Goal: Transaction & Acquisition: Book appointment/travel/reservation

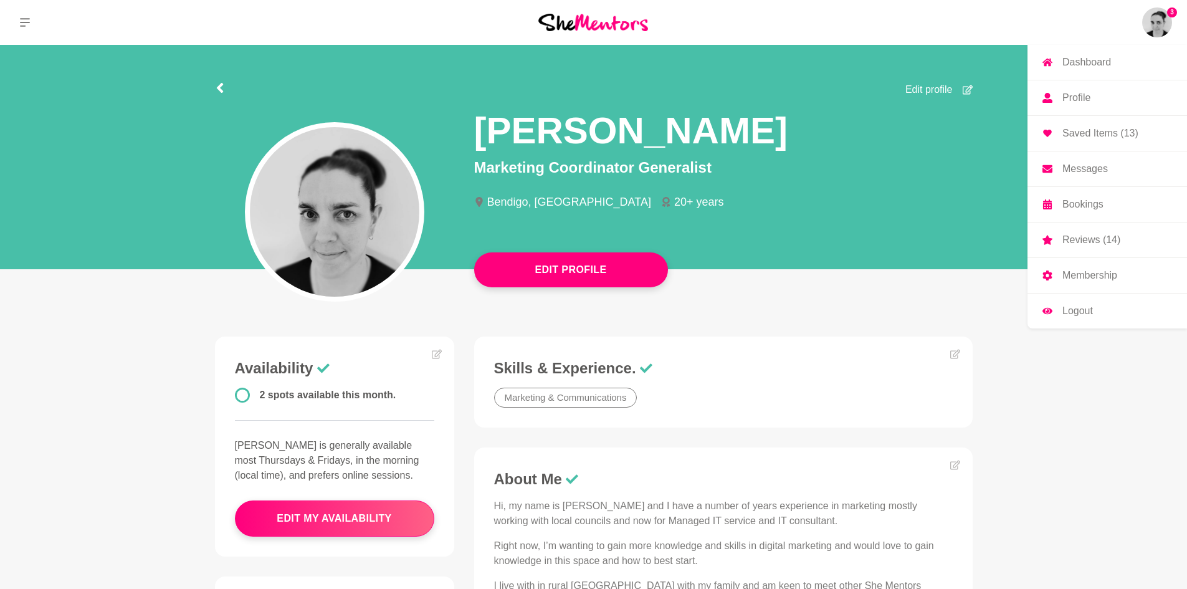
click at [1092, 59] on p "Dashboard" at bounding box center [1086, 62] width 49 height 10
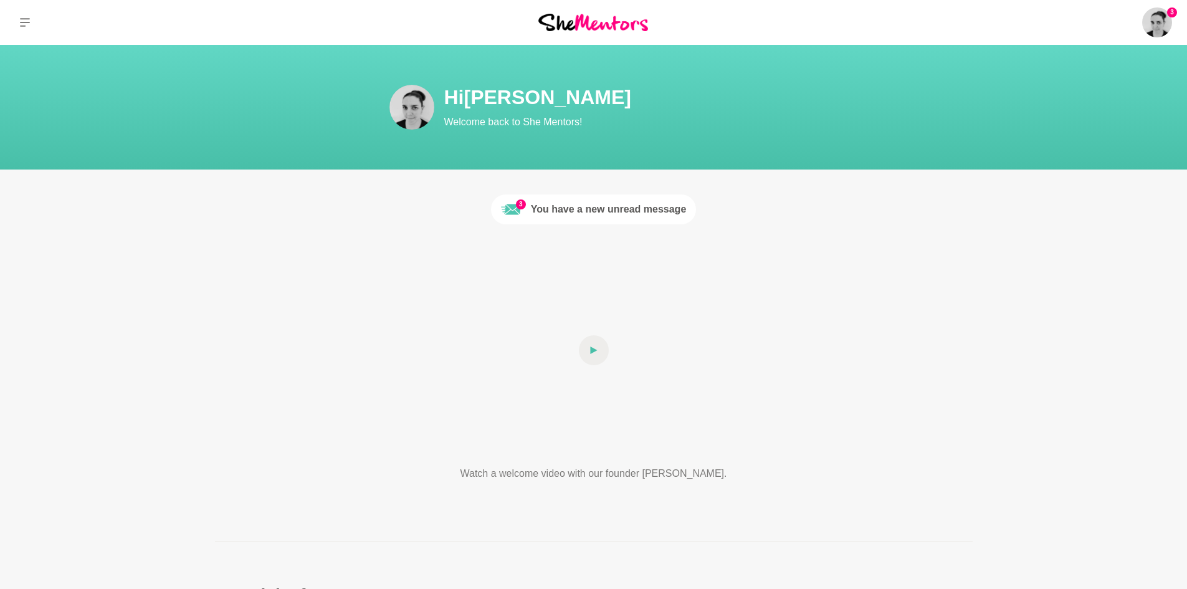
click at [584, 209] on div "You have a new unread message" at bounding box center [609, 209] width 156 height 15
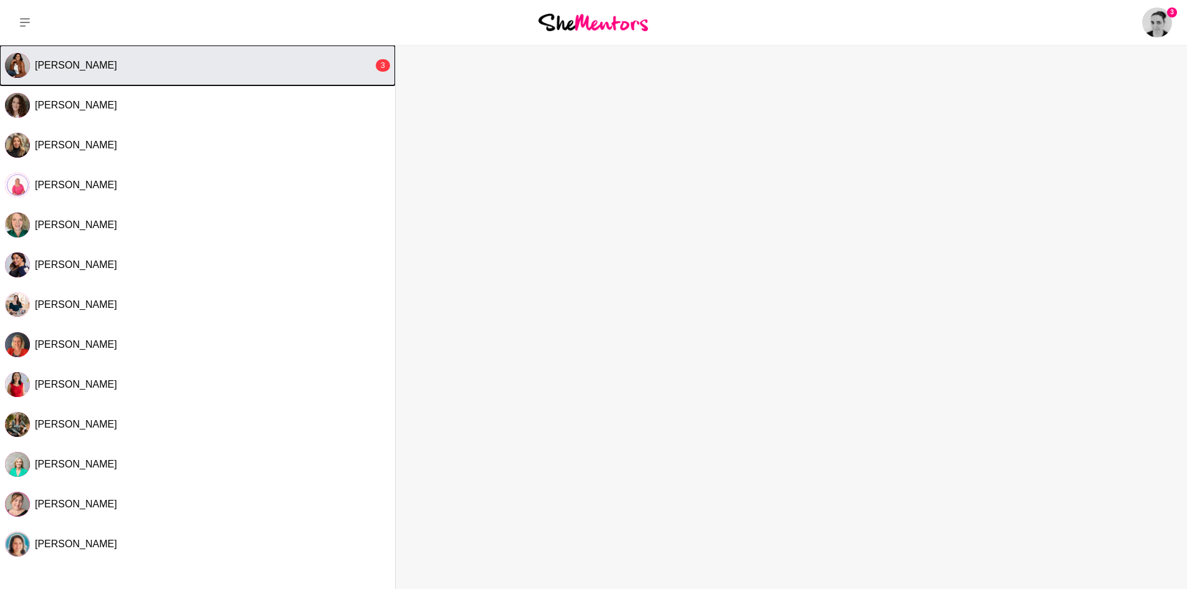
click at [117, 67] on span "[PERSON_NAME]" at bounding box center [76, 65] width 82 height 11
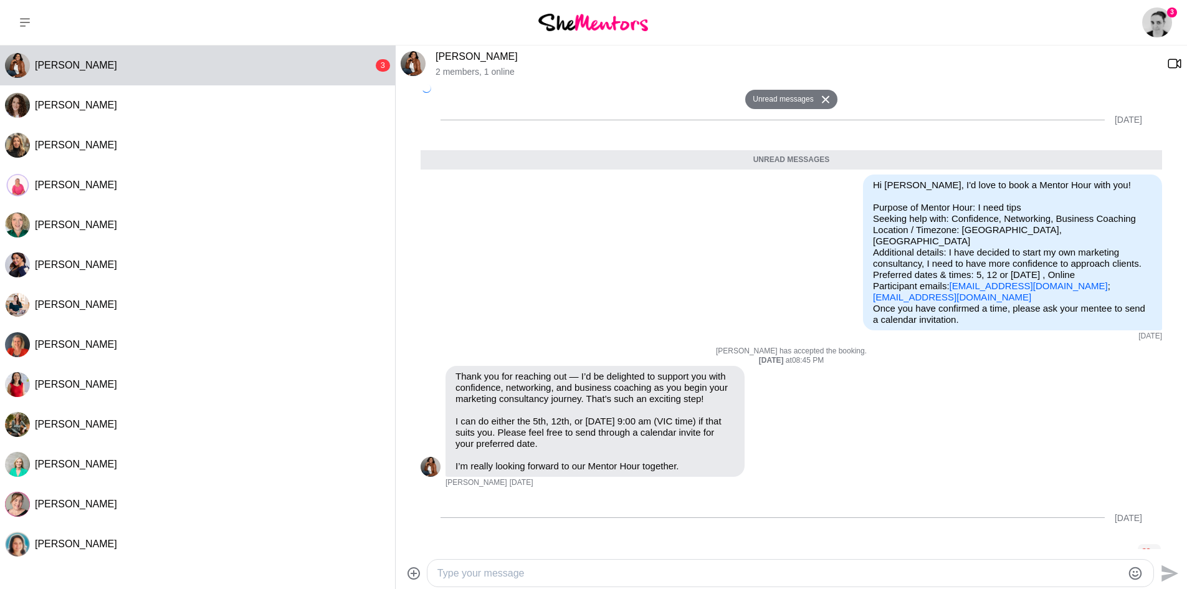
scroll to position [232, 0]
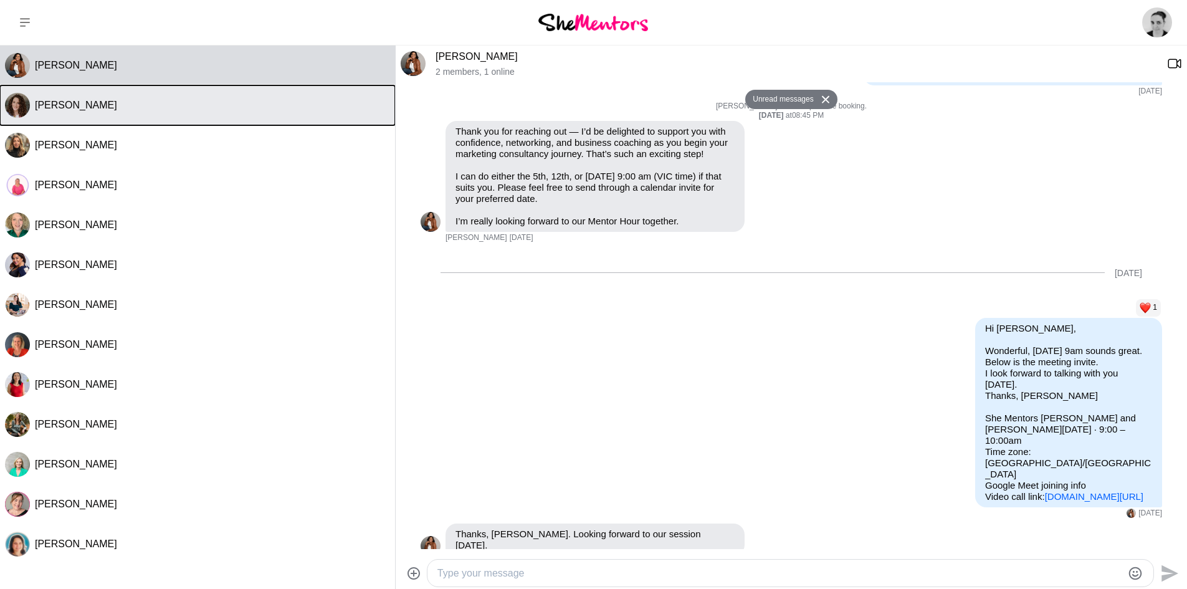
click at [140, 102] on div "[PERSON_NAME]" at bounding box center [212, 105] width 355 height 12
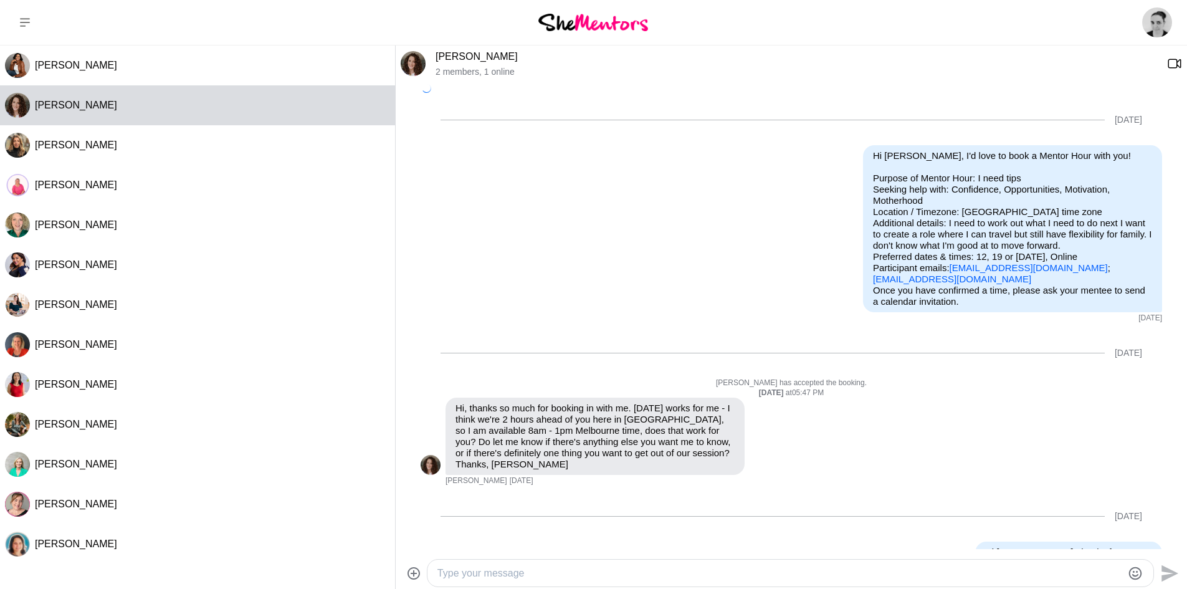
scroll to position [1164, 0]
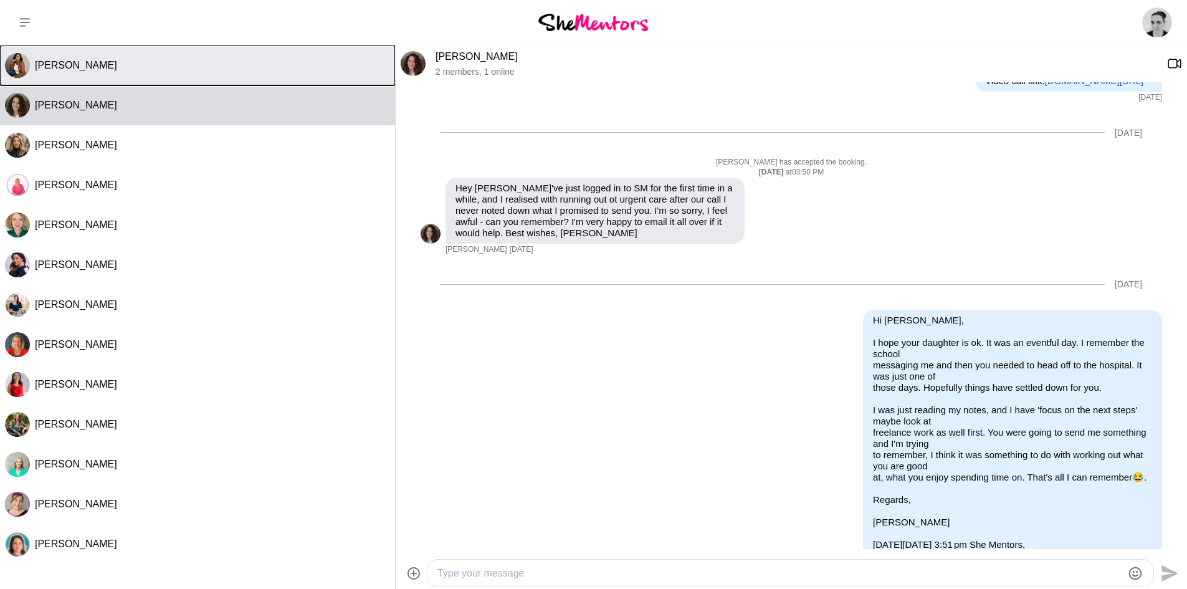
click at [146, 79] on button "[PERSON_NAME]" at bounding box center [197, 65] width 395 height 40
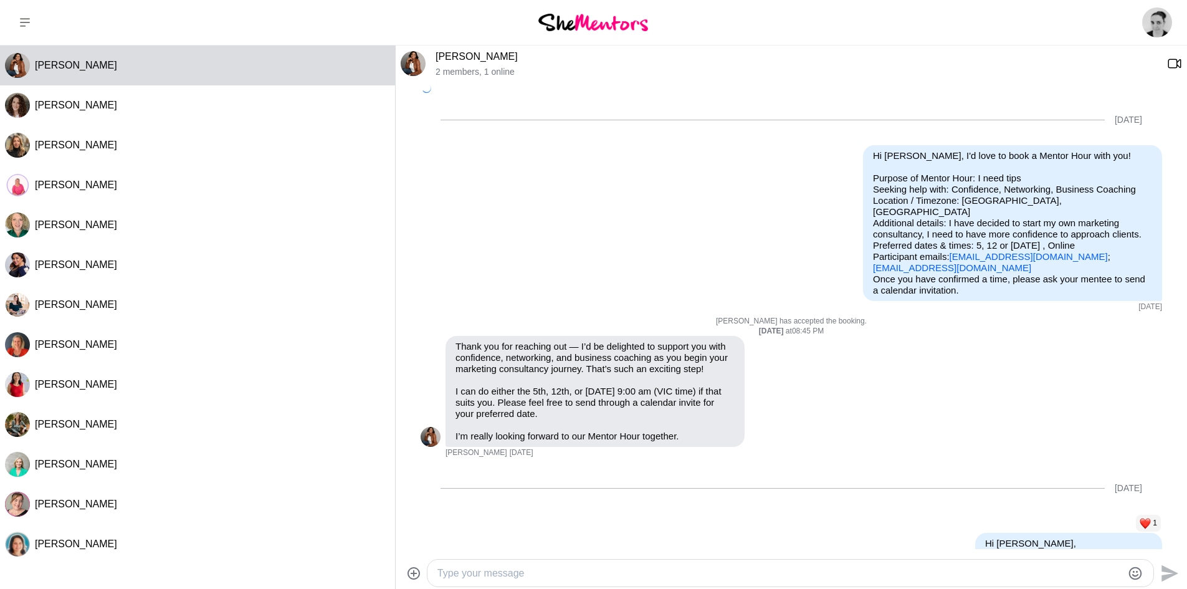
scroll to position [203, 0]
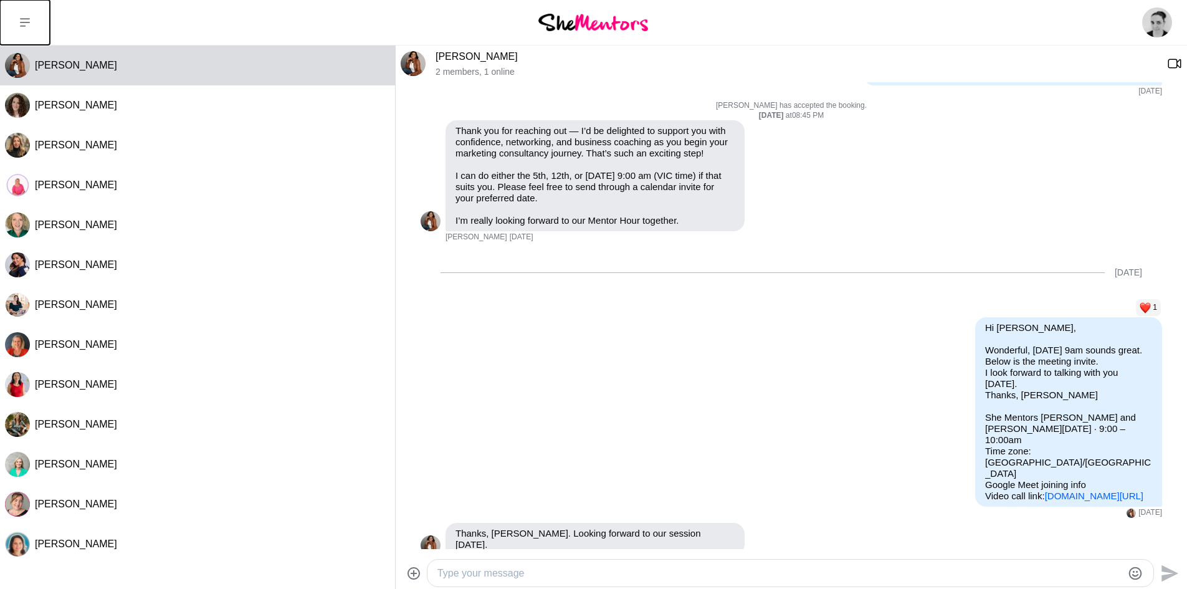
click at [20, 25] on icon at bounding box center [25, 22] width 10 height 10
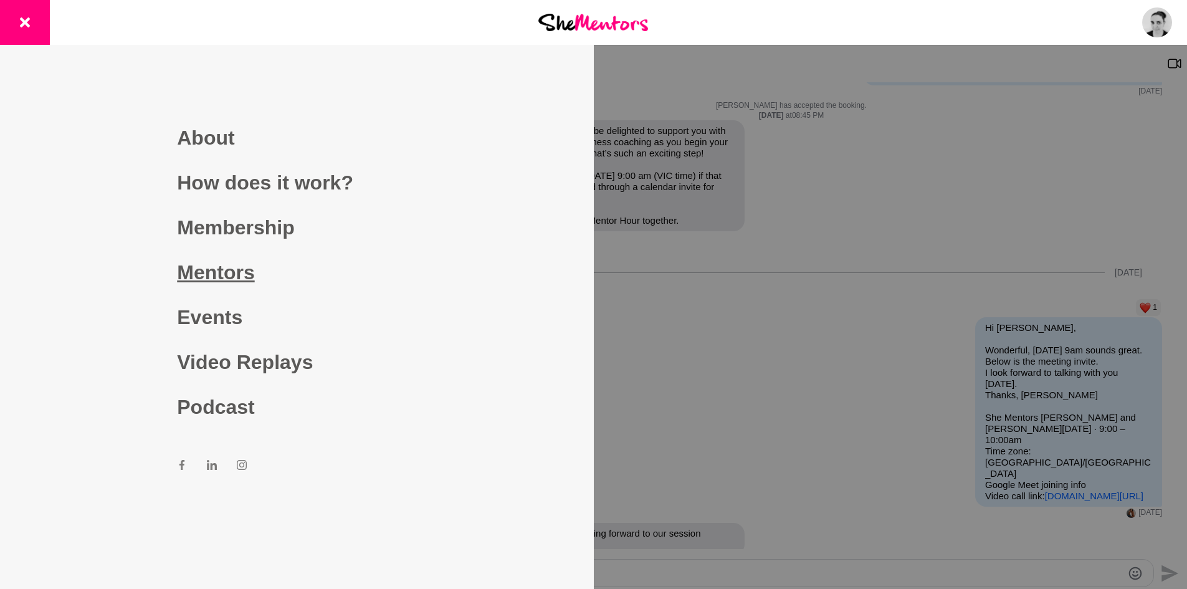
click at [229, 273] on link "Mentors" at bounding box center [296, 272] width 239 height 45
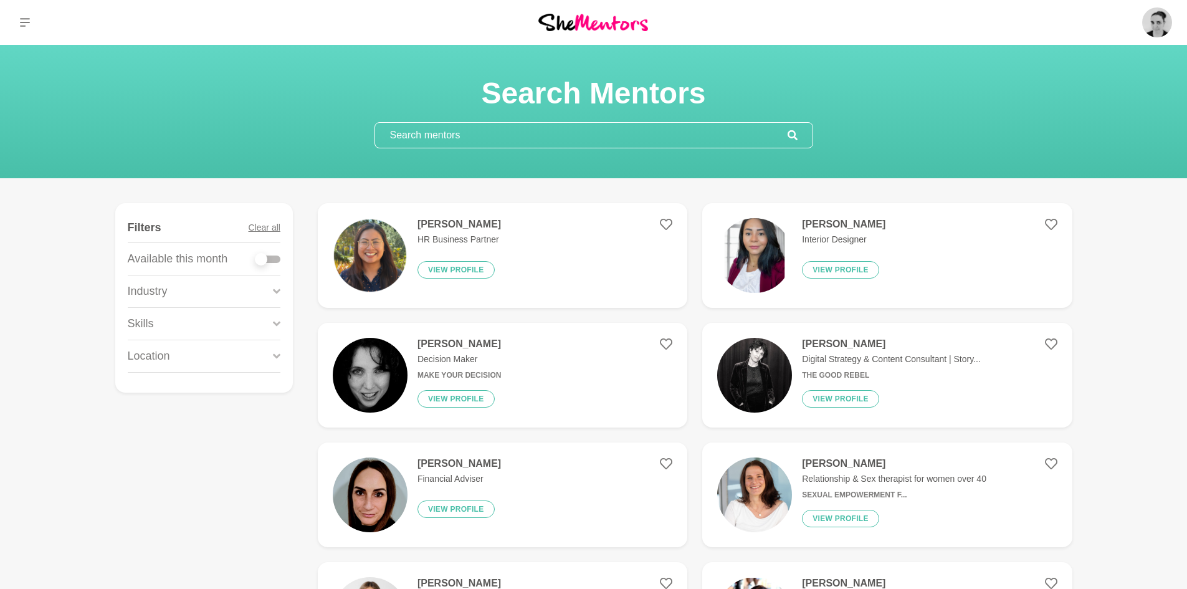
click at [500, 137] on input "text" at bounding box center [581, 135] width 412 height 25
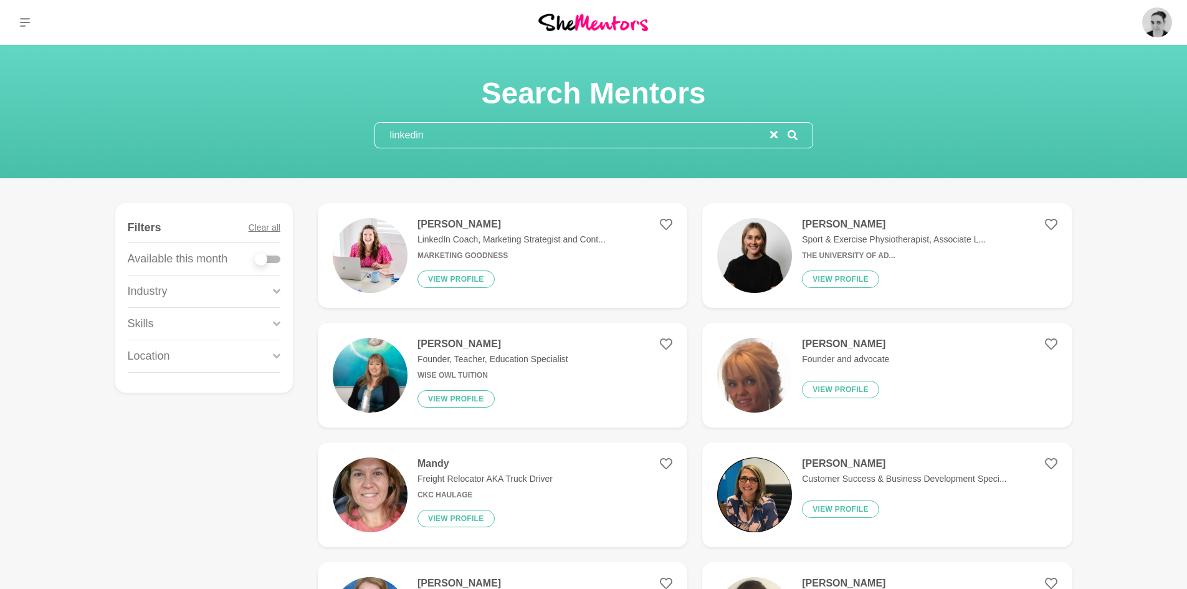
drag, startPoint x: 430, startPoint y: 135, endPoint x: 284, endPoint y: 130, distance: 146.5
click at [284, 130] on div "Search Mentors linkedin" at bounding box center [593, 112] width 1157 height 74
type input "LinkedIn"
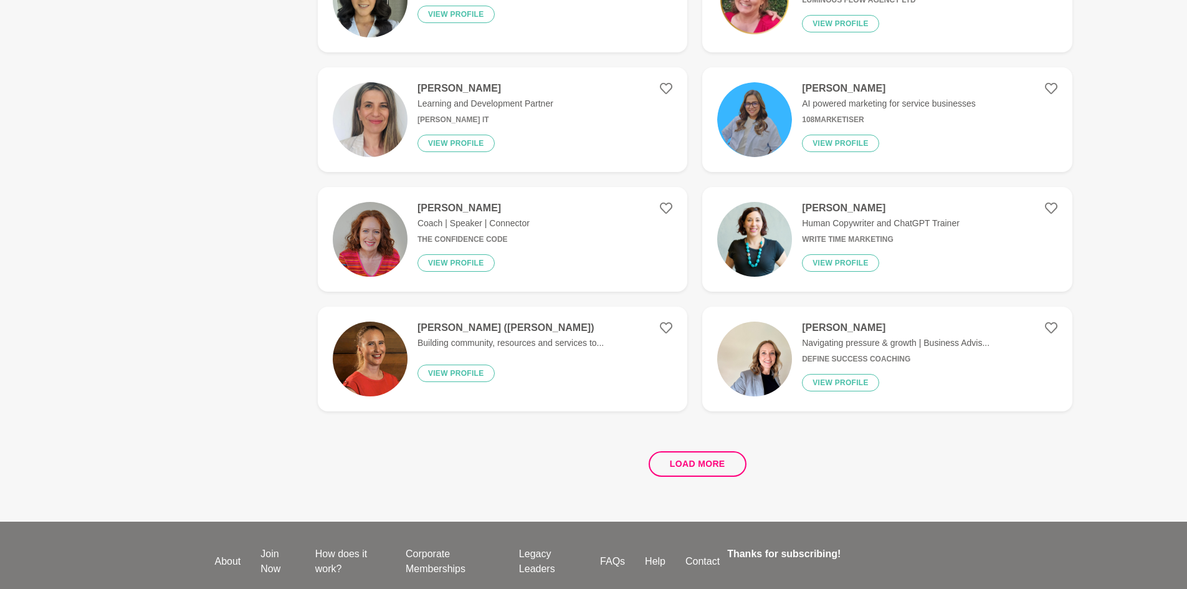
scroll to position [2243, 0]
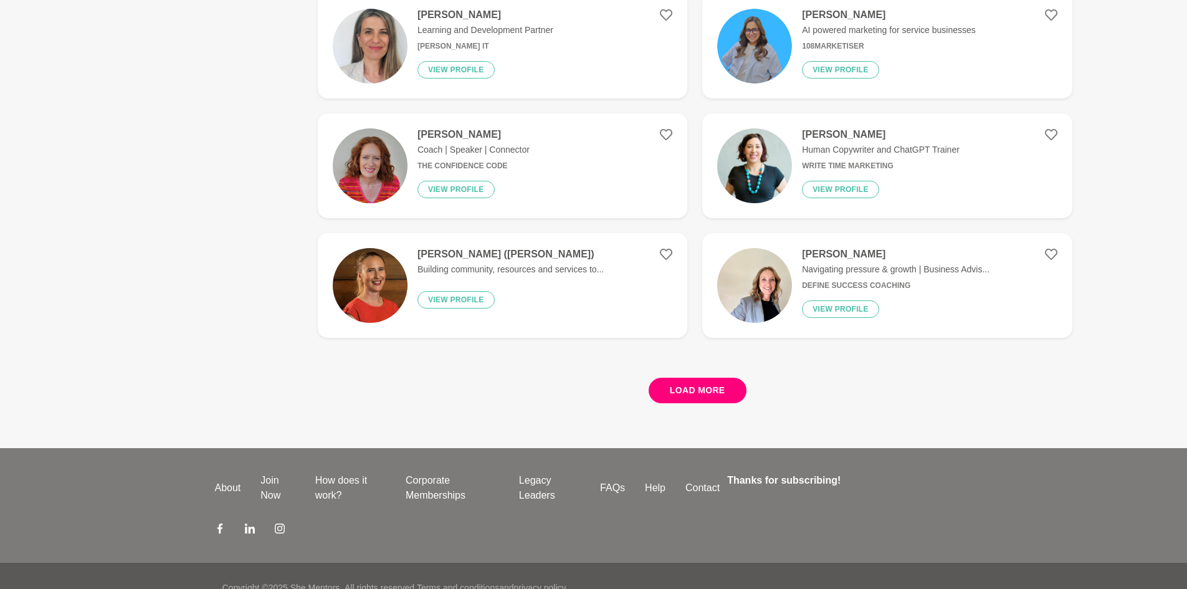
click at [690, 397] on button "Load more" at bounding box center [698, 391] width 98 height 26
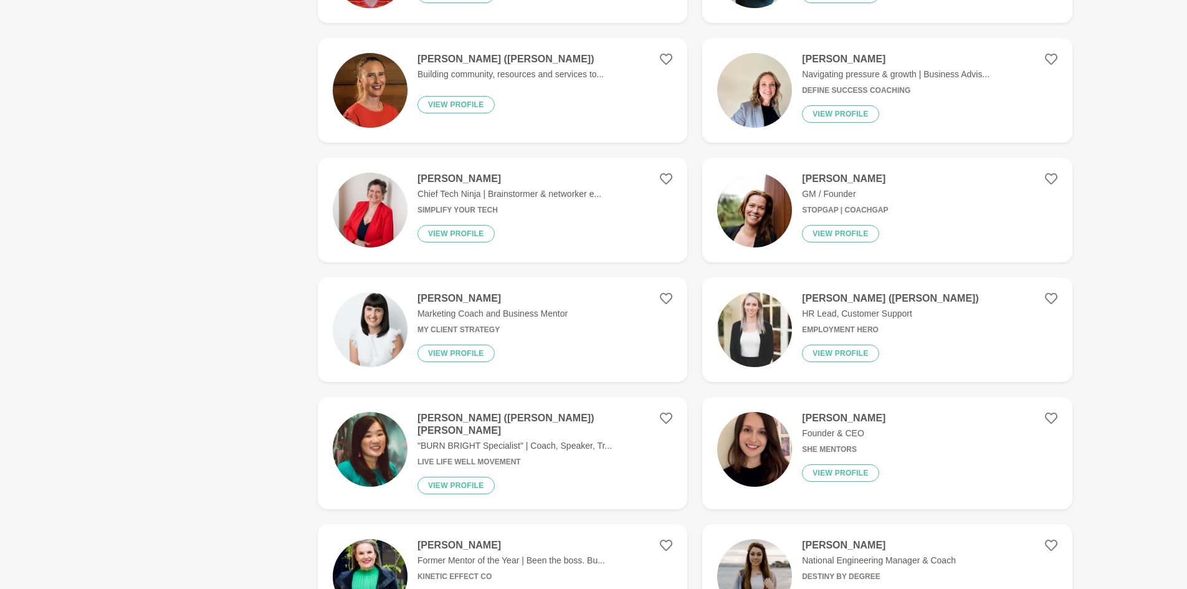
scroll to position [2492, 0]
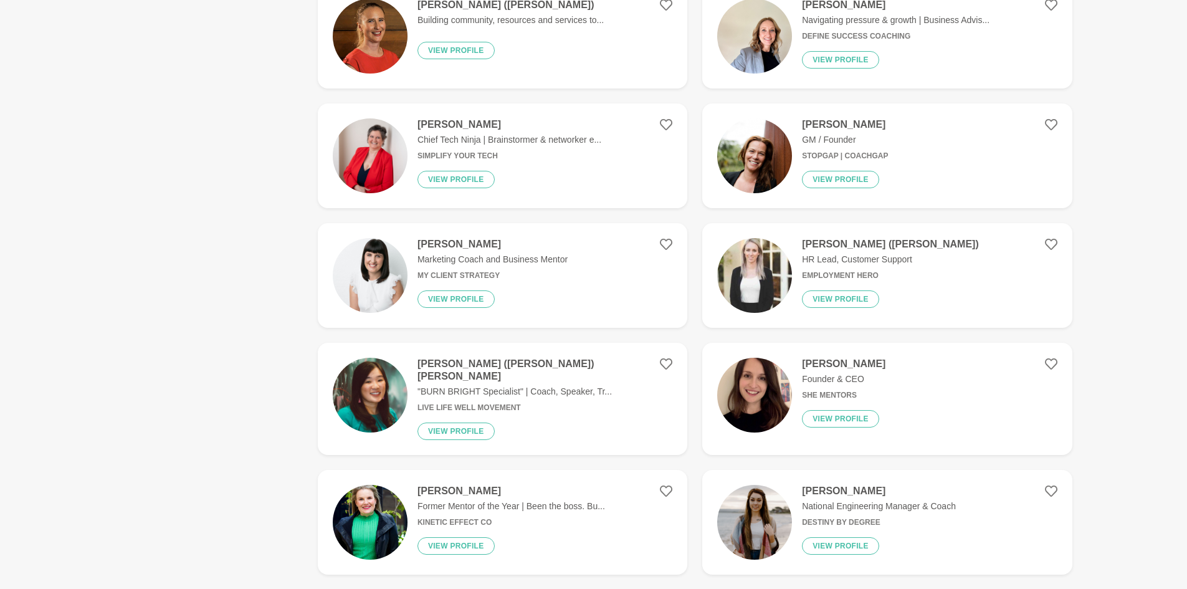
click at [476, 245] on h4 "[PERSON_NAME]" at bounding box center [492, 244] width 150 height 12
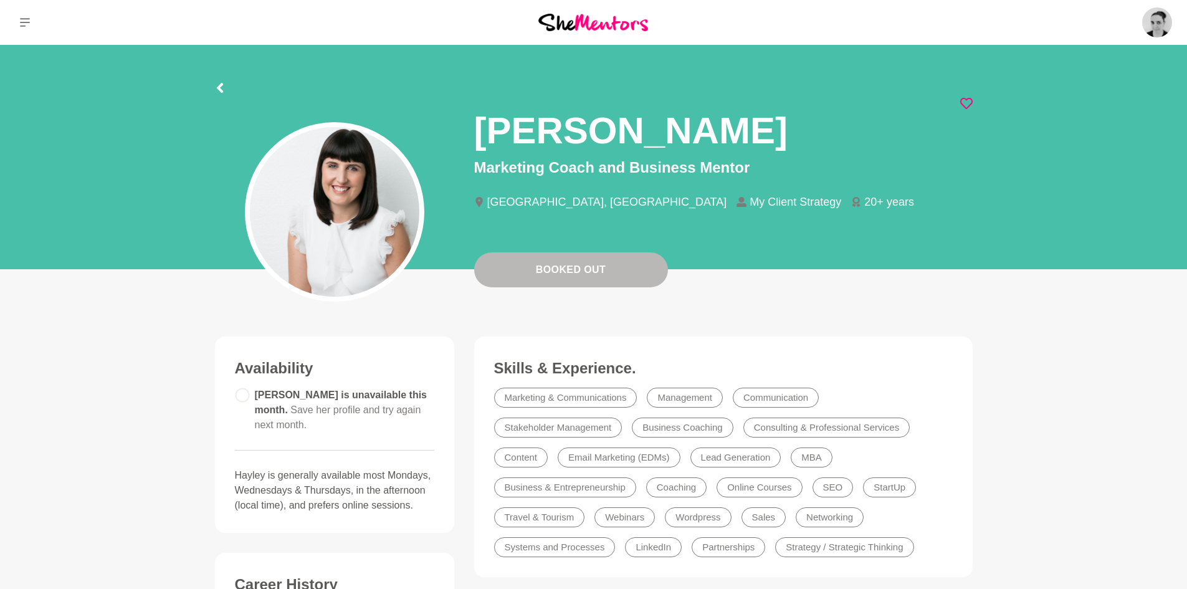
click at [963, 104] on icon at bounding box center [966, 103] width 12 height 12
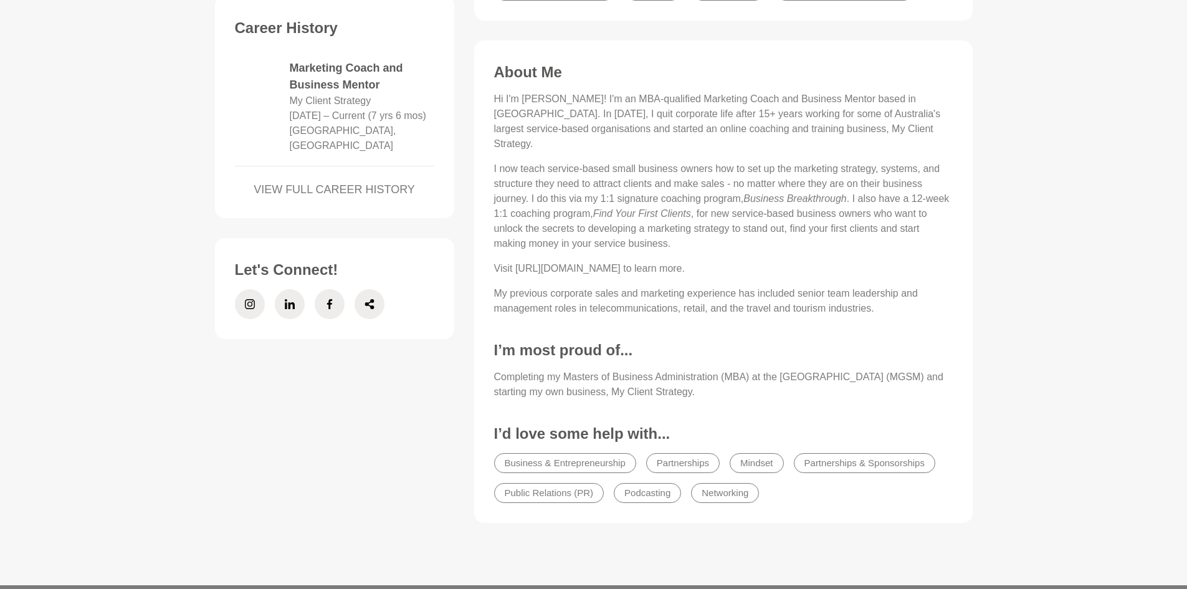
scroll to position [623, 0]
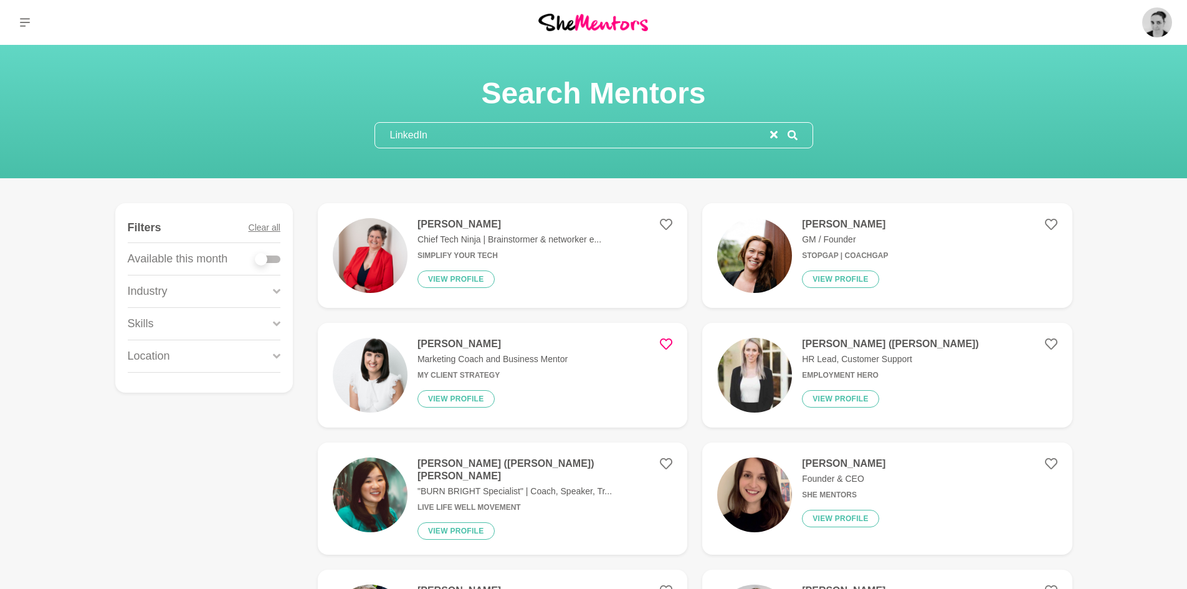
click at [432, 220] on h4 "[PERSON_NAME]" at bounding box center [509, 224] width 184 height 12
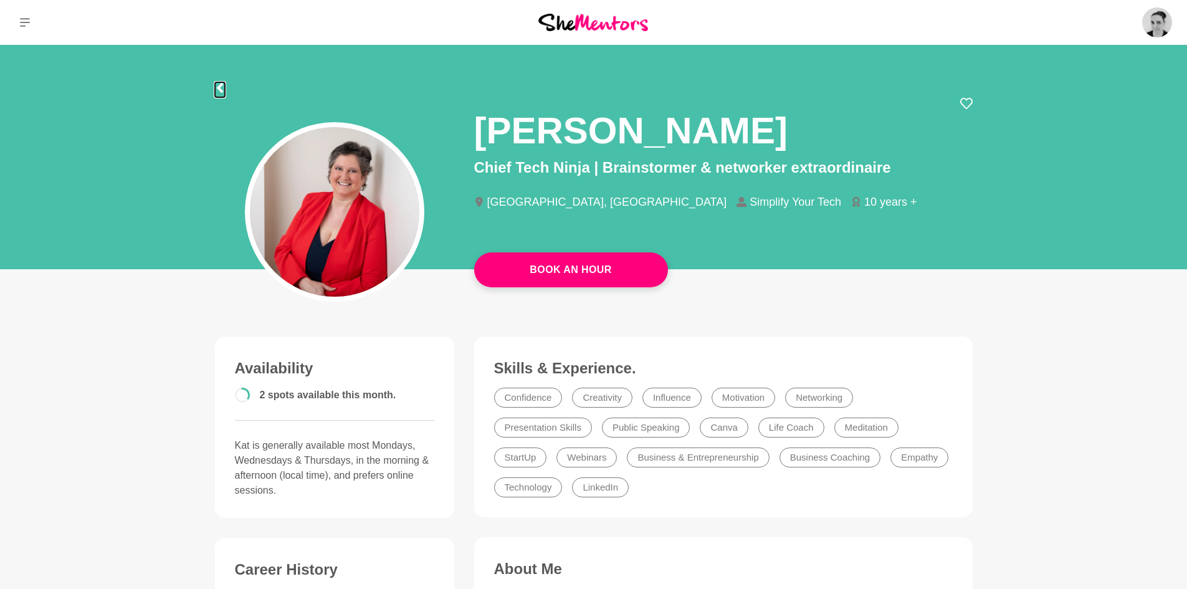
click at [223, 88] on icon at bounding box center [220, 88] width 10 height 10
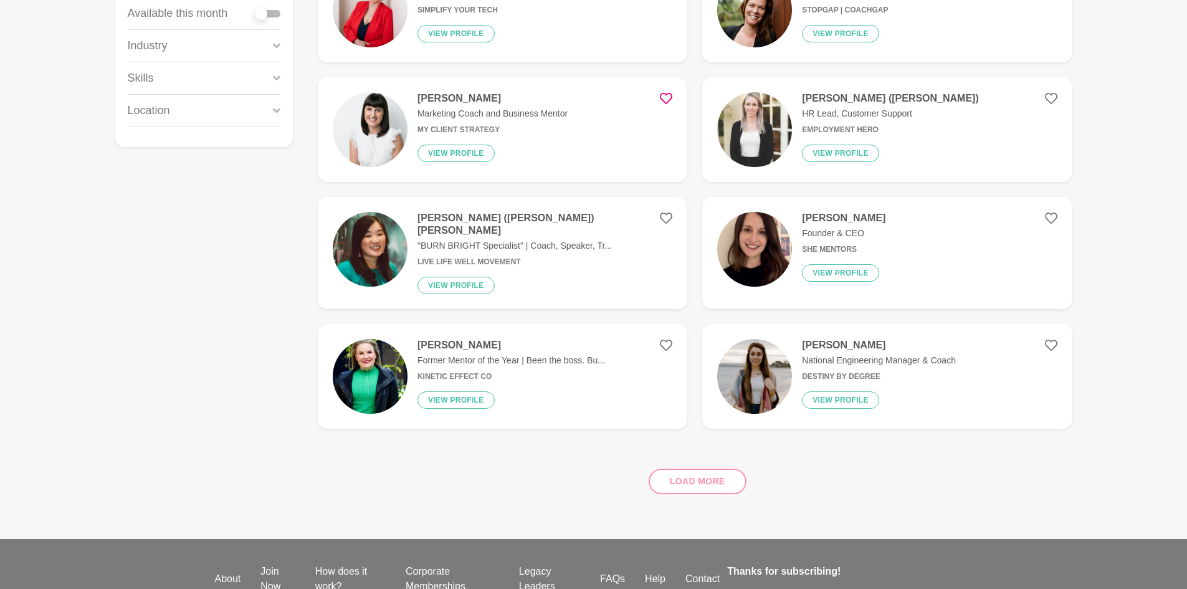
scroll to position [249, 0]
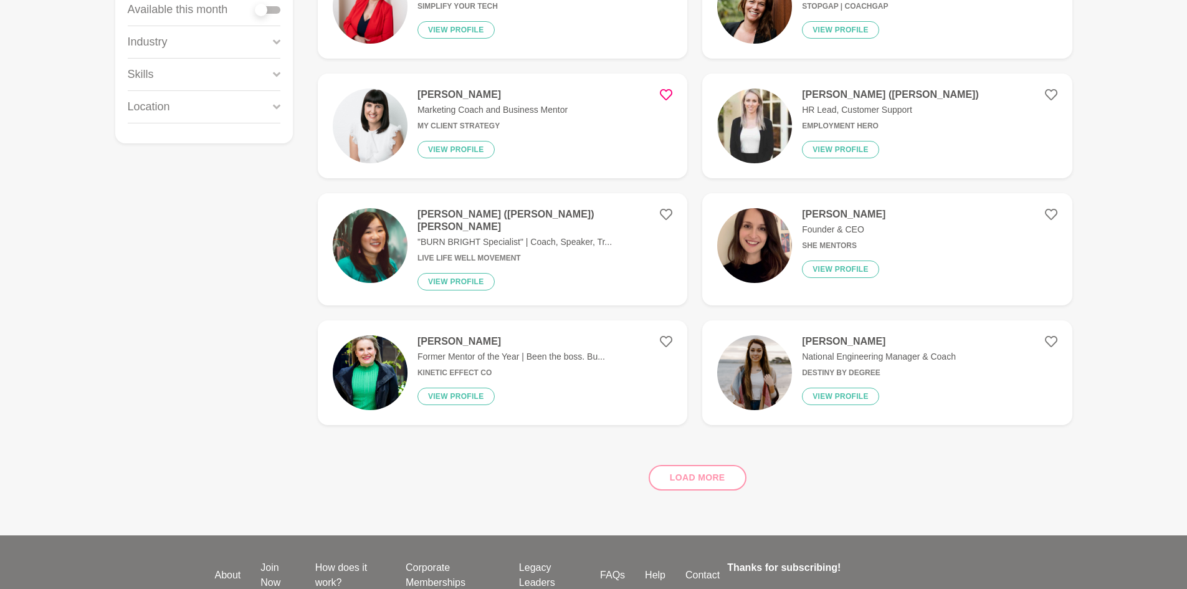
click at [688, 470] on div "Load more" at bounding box center [695, 472] width 754 height 75
click at [706, 476] on div "Load more" at bounding box center [695, 472] width 754 height 75
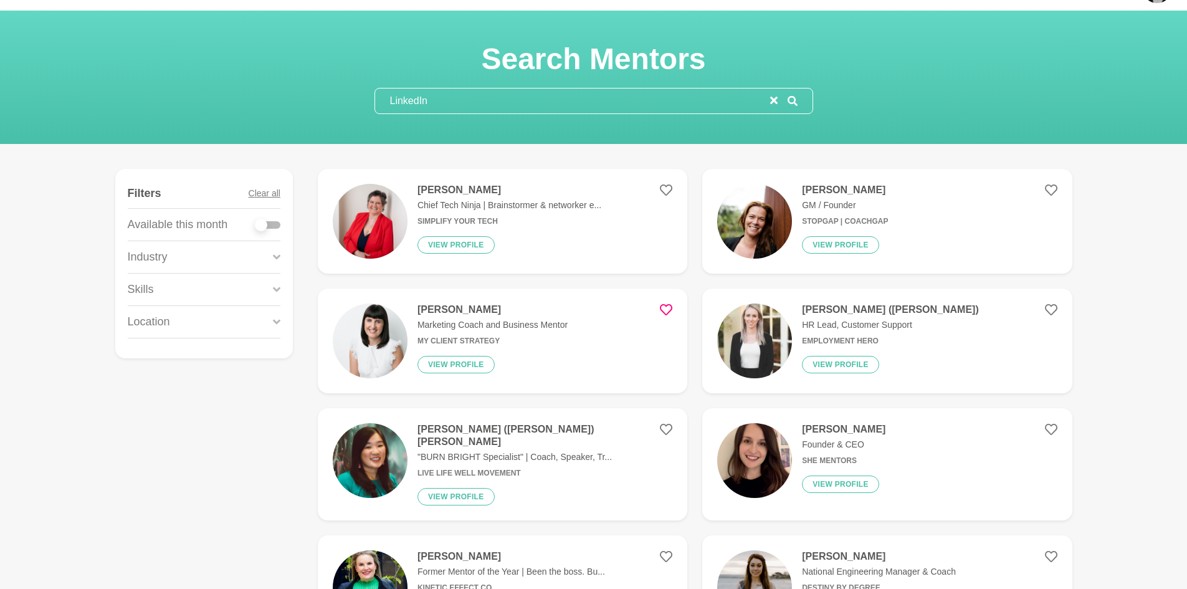
scroll to position [0, 0]
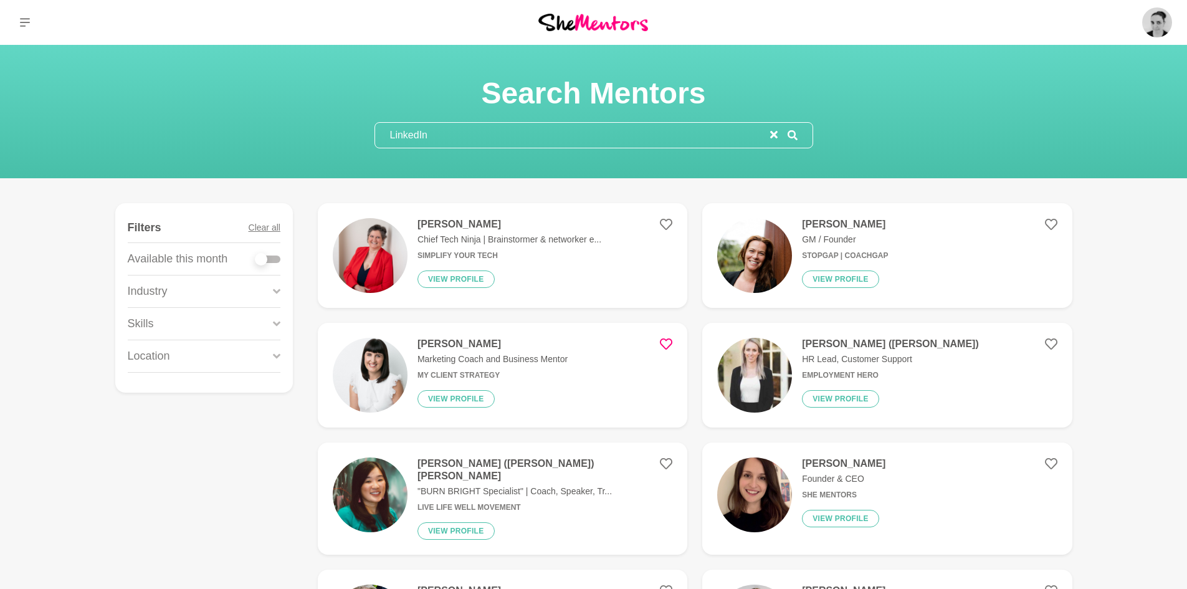
drag, startPoint x: 446, startPoint y: 133, endPoint x: 323, endPoint y: 138, distance: 122.8
click at [324, 137] on div "Search Mentors LinkedIn" at bounding box center [593, 112] width 1157 height 74
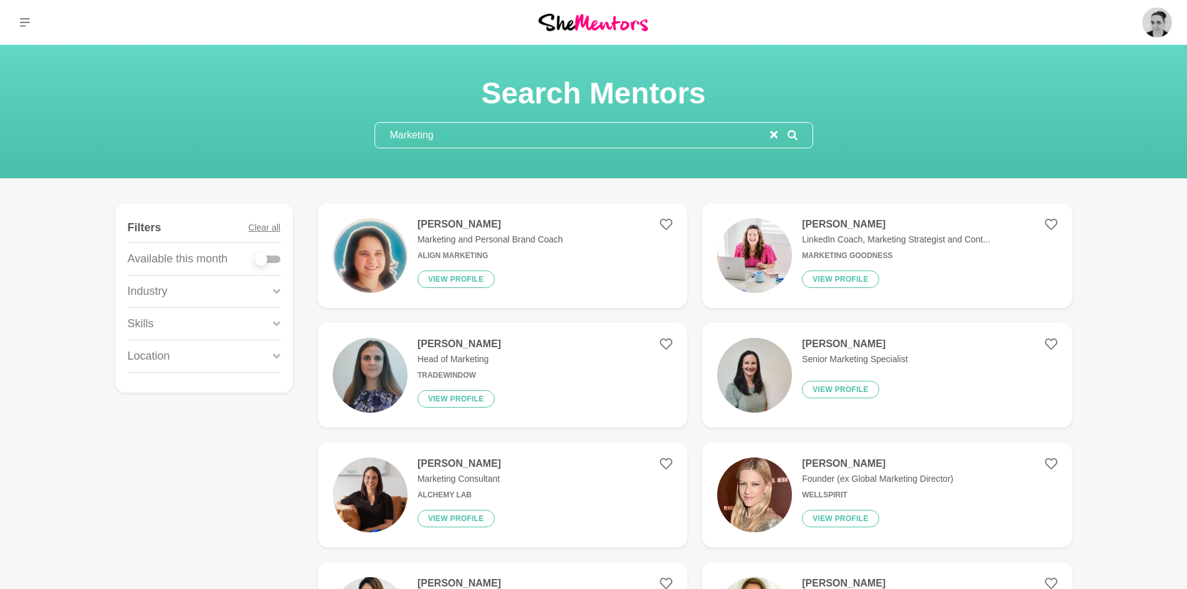
type input "Marketing"
click at [475, 460] on h4 "[PERSON_NAME]" at bounding box center [458, 463] width 83 height 12
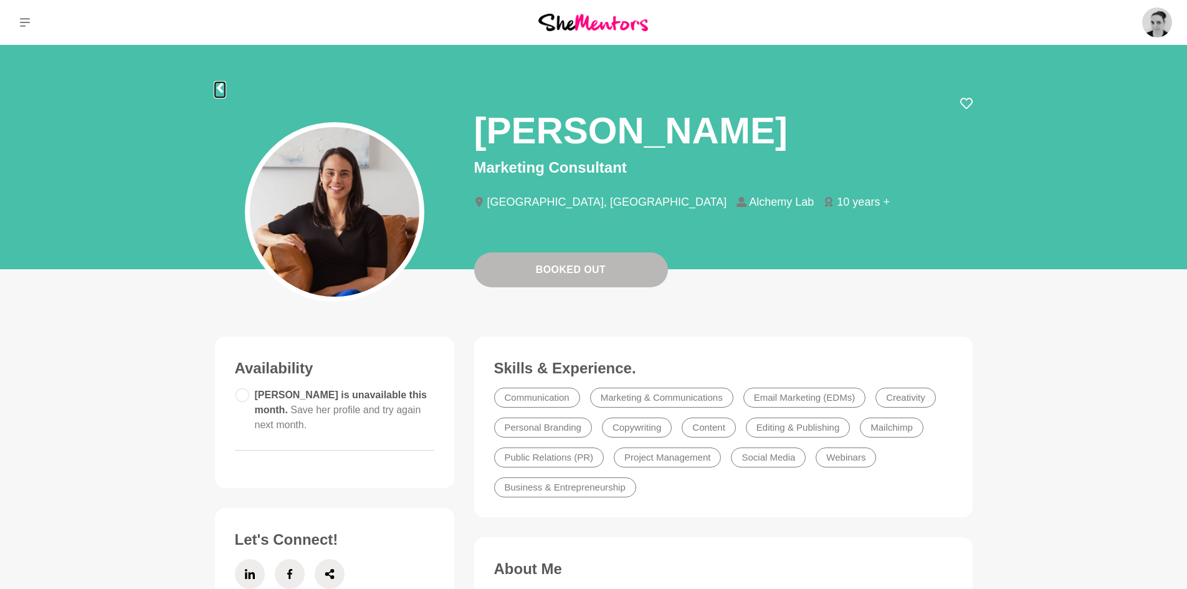
click at [224, 90] on icon at bounding box center [220, 88] width 10 height 10
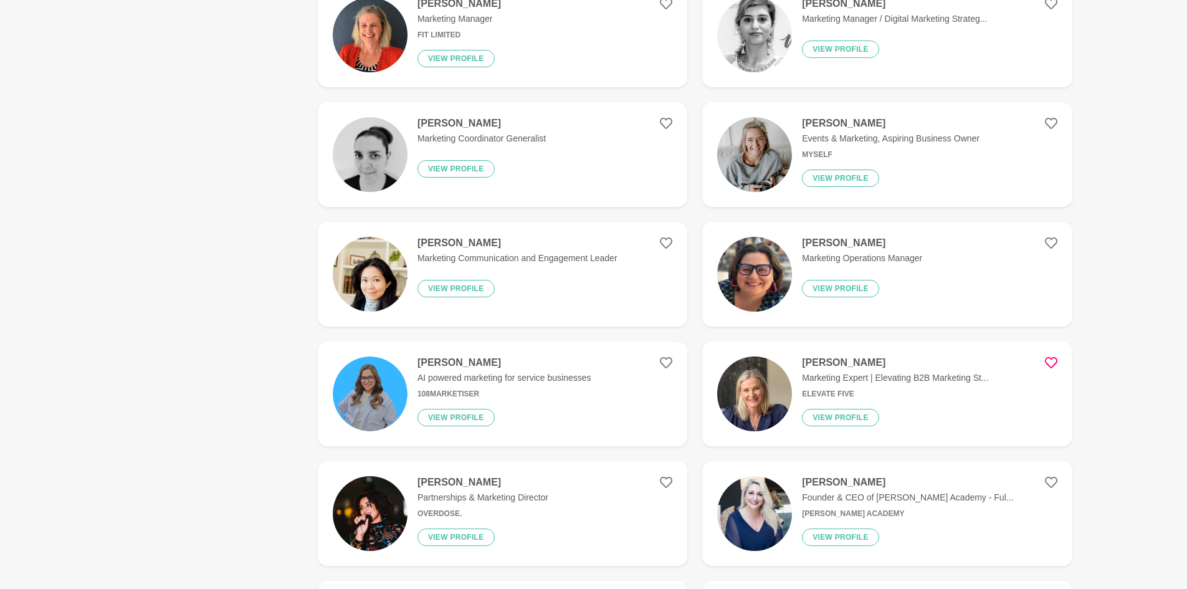
scroll to position [1059, 0]
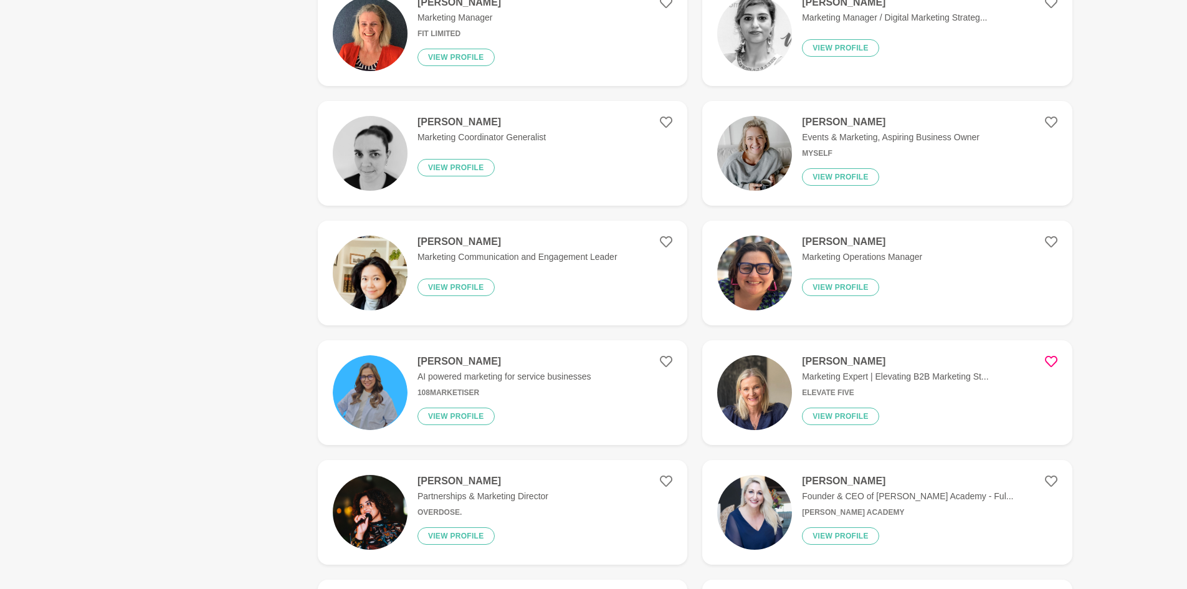
click at [462, 361] on h4 "[PERSON_NAME]" at bounding box center [504, 361] width 174 height 12
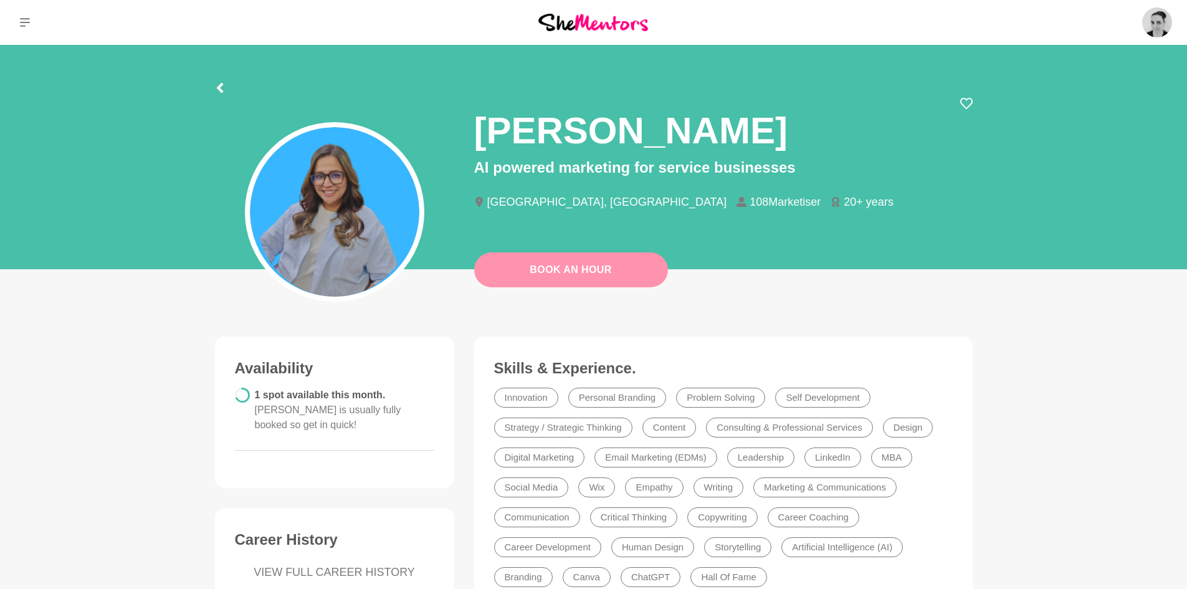
click at [577, 283] on link "Book An Hour" at bounding box center [571, 269] width 194 height 35
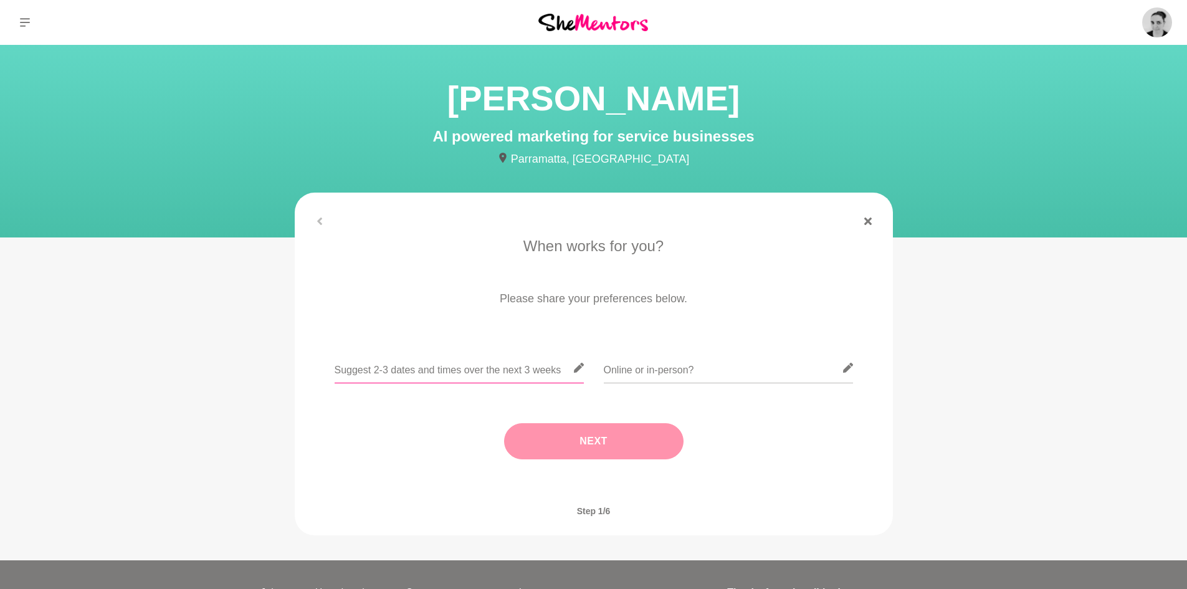
click at [472, 372] on input "text" at bounding box center [459, 368] width 249 height 31
click at [320, 222] on div at bounding box center [594, 220] width 598 height 7
click at [872, 222] on link at bounding box center [868, 220] width 30 height 7
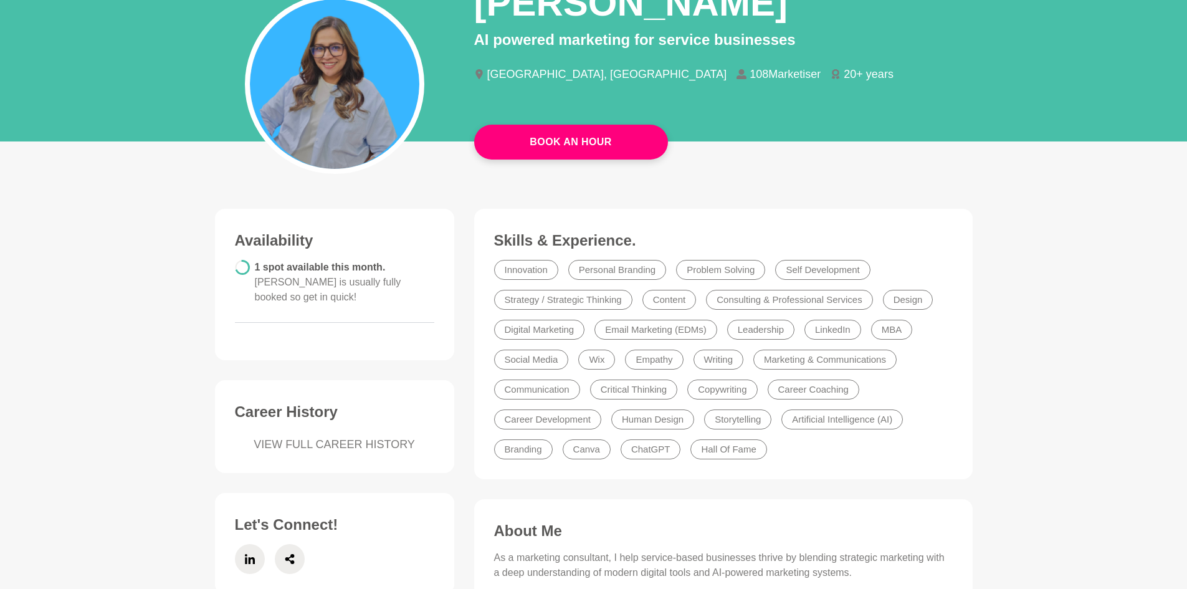
scroll to position [125, 0]
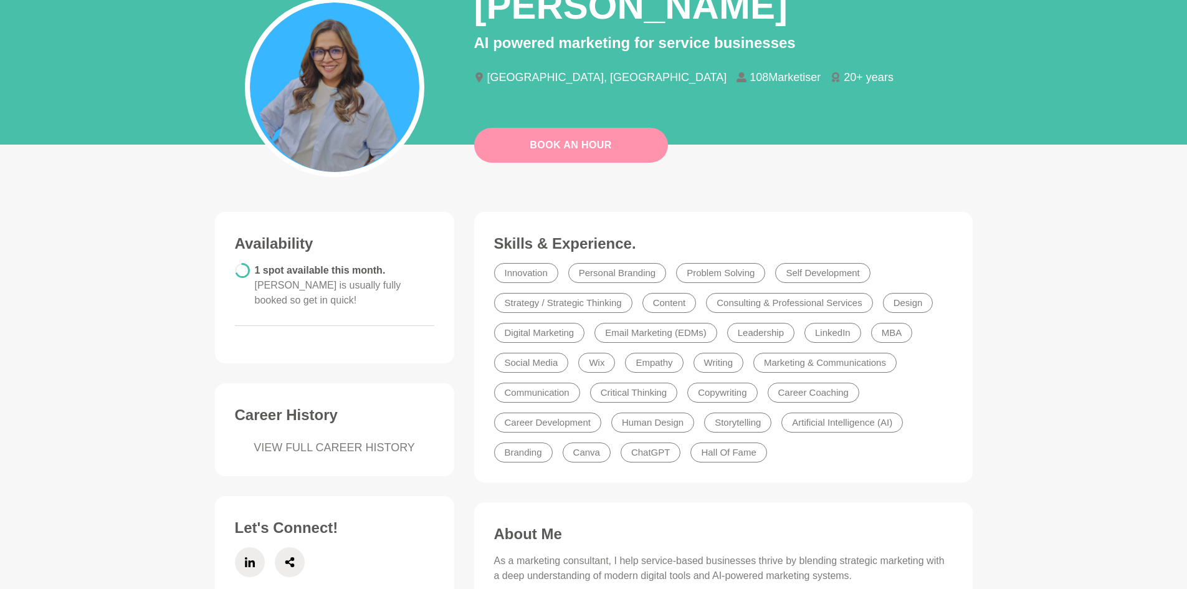
click at [568, 144] on link "Book An Hour" at bounding box center [571, 145] width 194 height 35
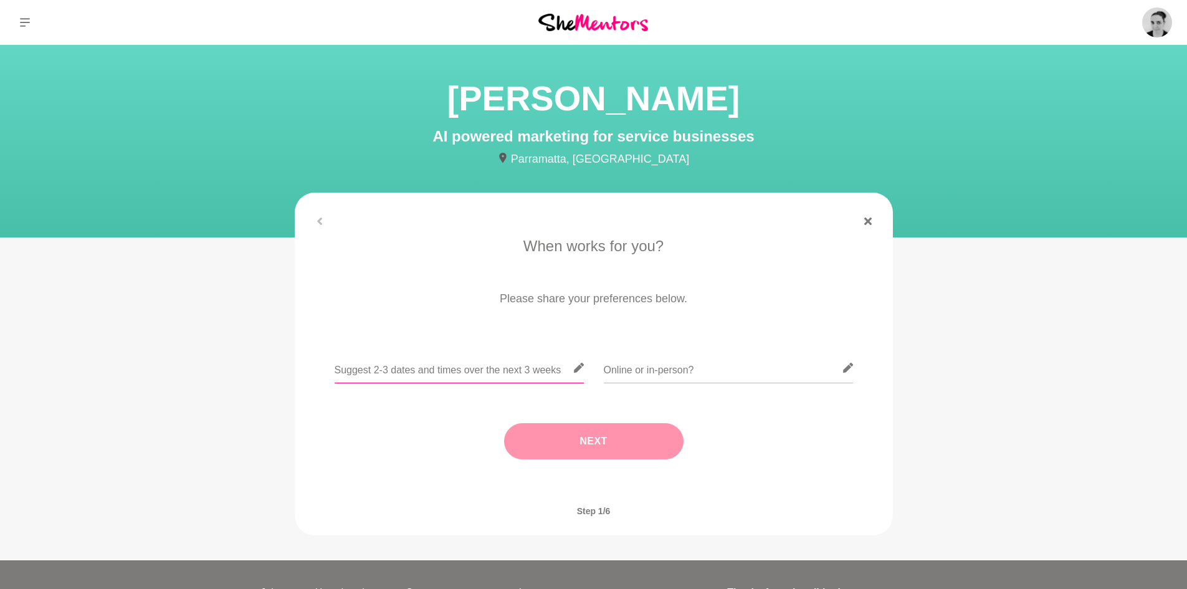
click at [478, 364] on input "text" at bounding box center [459, 368] width 249 height 31
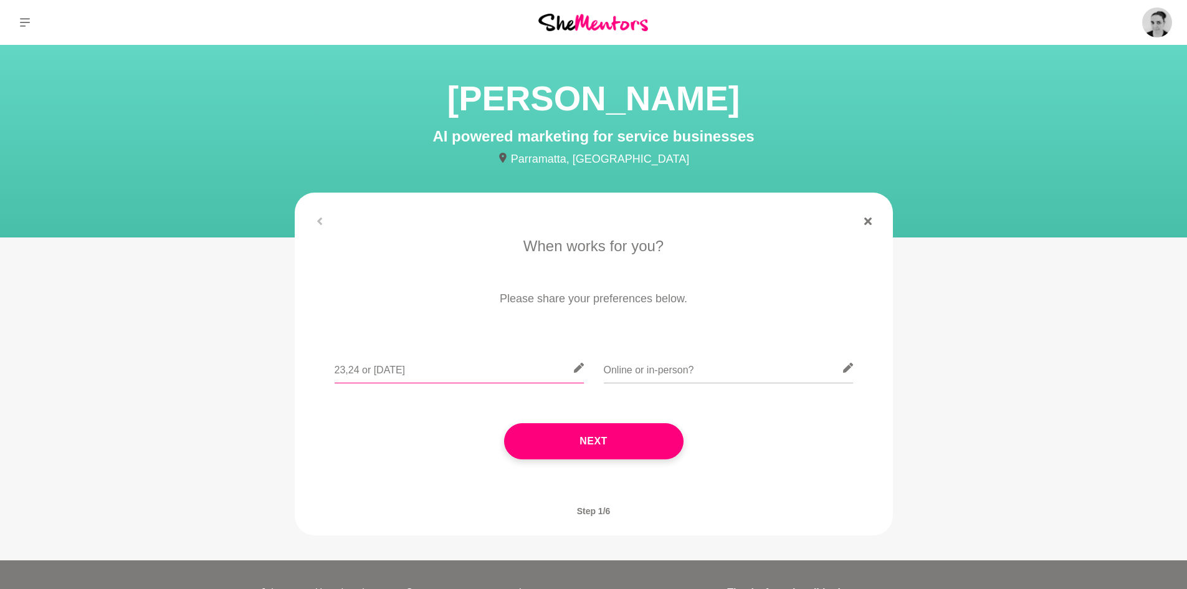
type input "23,24 or [DATE]"
type input "Online"
click at [588, 438] on button "Next" at bounding box center [593, 441] width 179 height 36
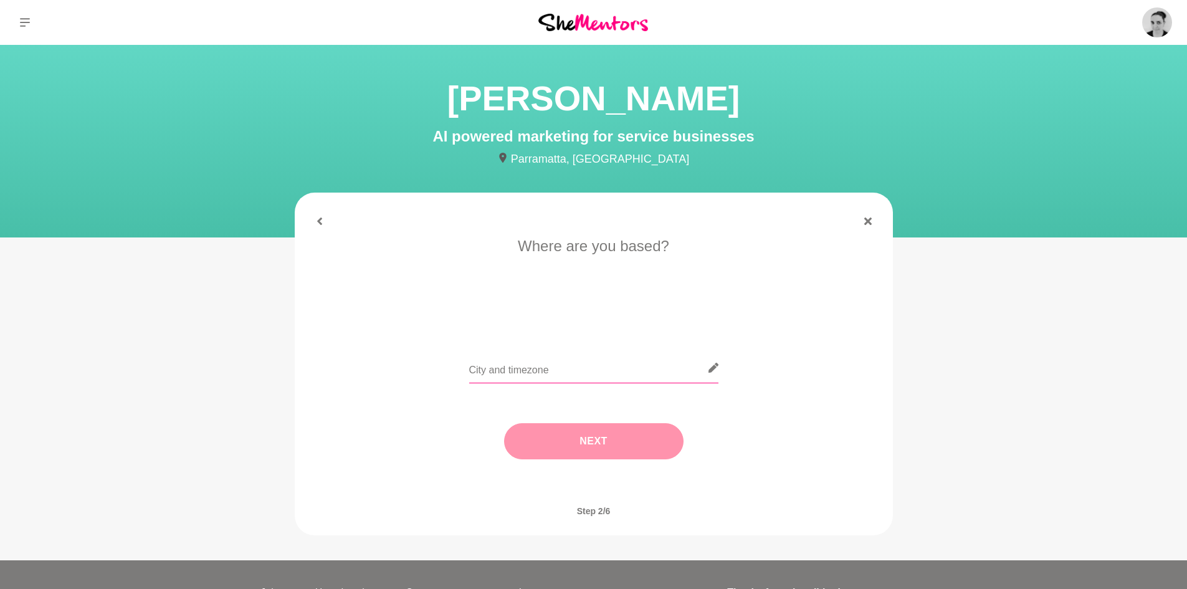
click at [577, 365] on input "text" at bounding box center [593, 368] width 249 height 31
drag, startPoint x: 485, startPoint y: 369, endPoint x: 447, endPoint y: 370, distance: 38.0
click at [448, 370] on div "[GEOGRAPHIC_DATA]" at bounding box center [593, 375] width 563 height 45
type input "Shepparton (Melbourne Time Zone)"
click at [597, 446] on button "Next" at bounding box center [593, 441] width 179 height 36
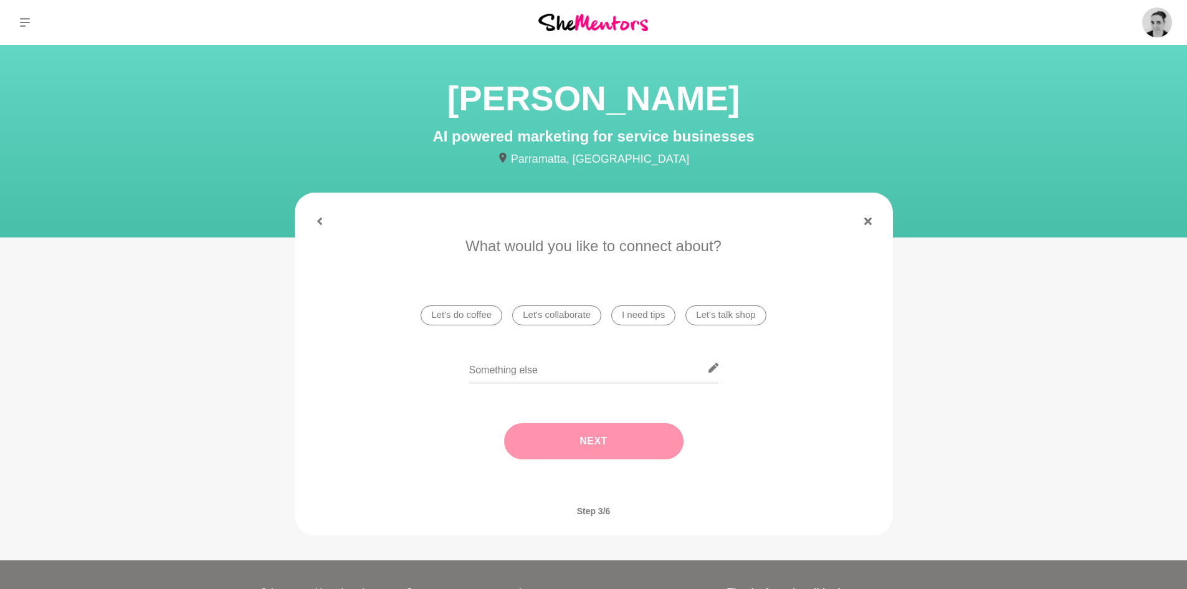
click at [640, 315] on li "I need tips" at bounding box center [643, 315] width 64 height 20
click at [599, 445] on button "Next" at bounding box center [593, 441] width 179 height 36
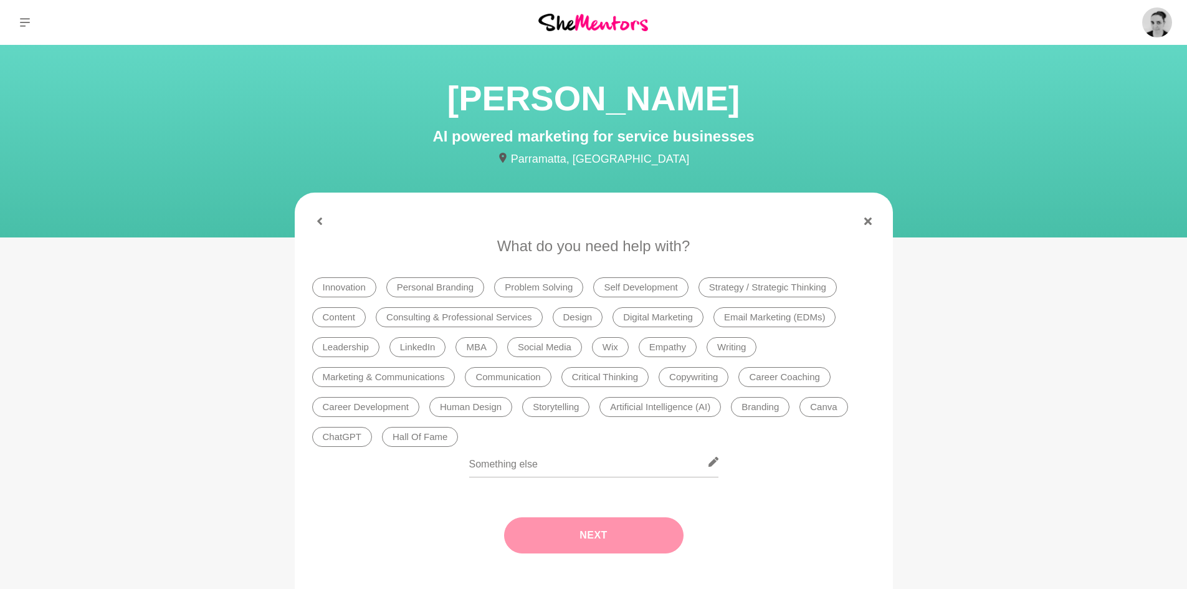
click at [425, 351] on li "LinkedIn" at bounding box center [417, 347] width 57 height 20
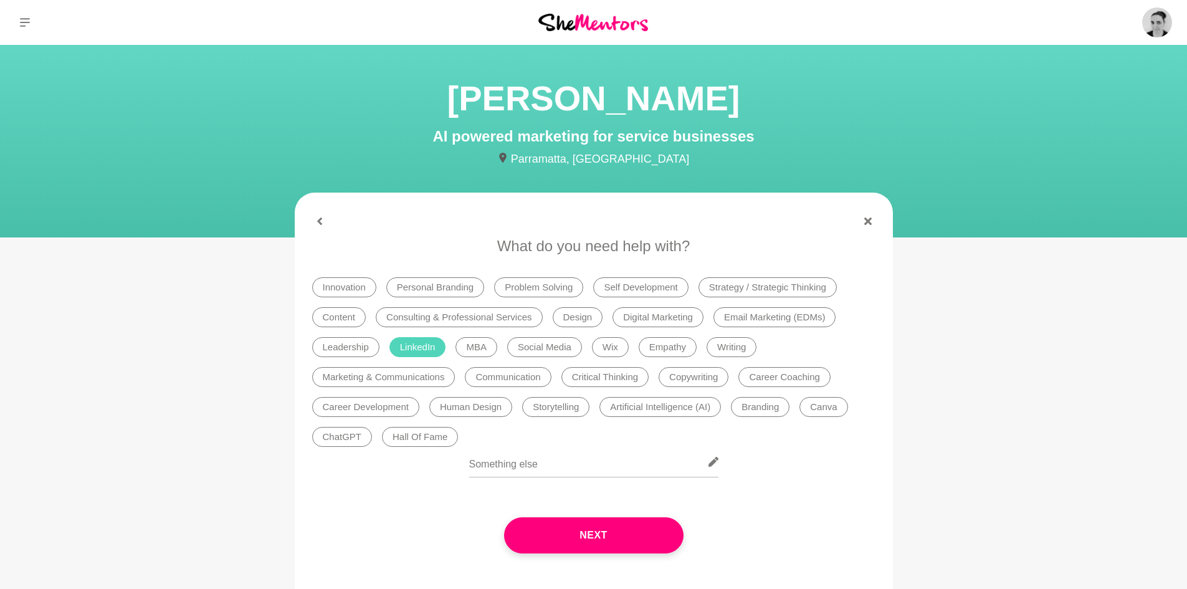
click at [448, 283] on li "Personal Branding" at bounding box center [435, 287] width 98 height 20
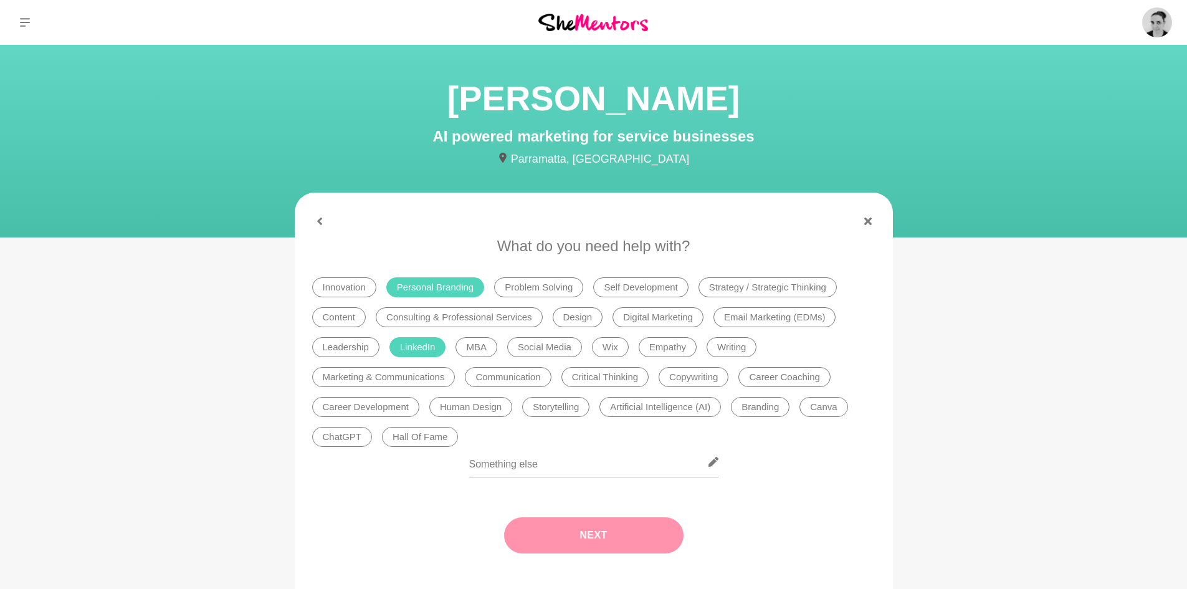
click at [594, 544] on button "Next" at bounding box center [593, 535] width 179 height 36
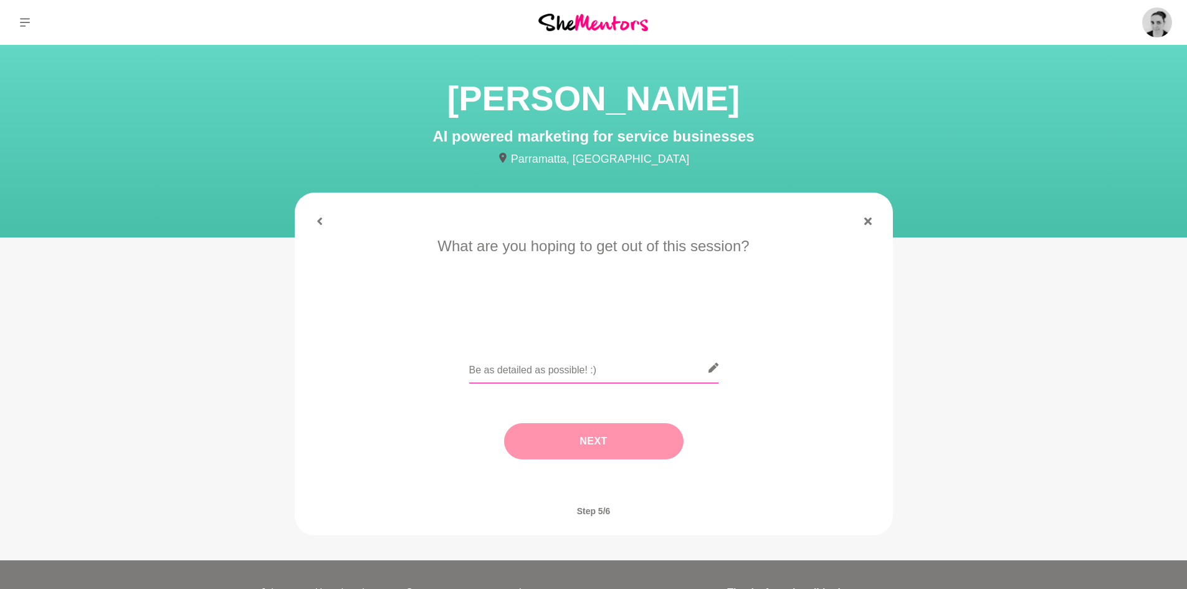
click at [605, 367] on input "text" at bounding box center [593, 368] width 249 height 31
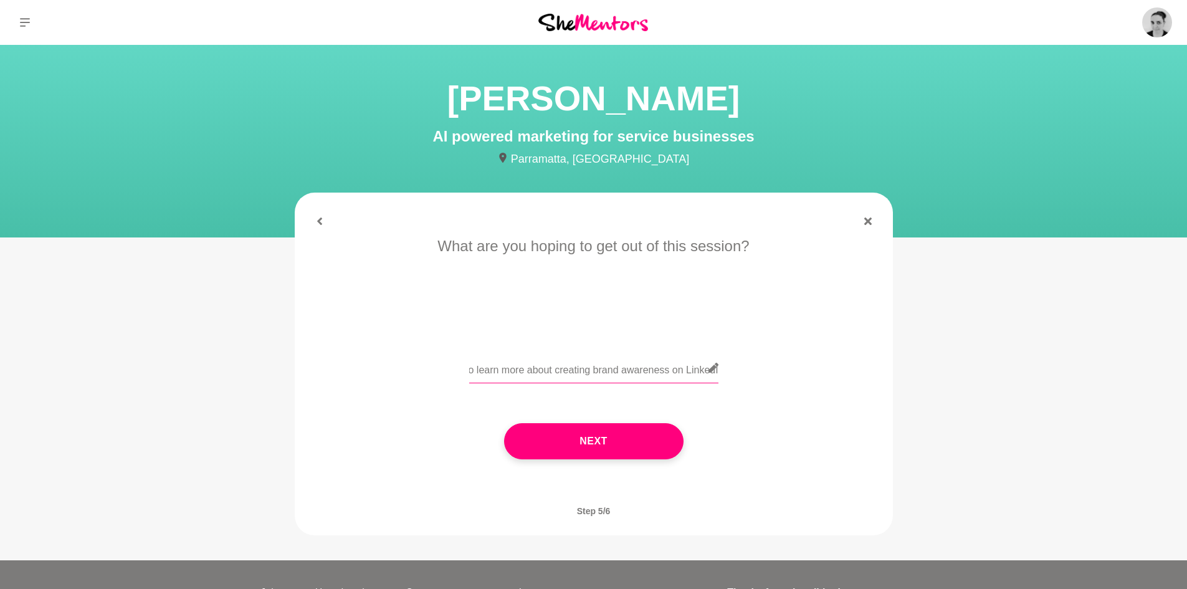
scroll to position [0, 11]
type input "To learn more about creating brand awareness on LinkedIn"
click at [603, 447] on button "Next" at bounding box center [593, 441] width 179 height 36
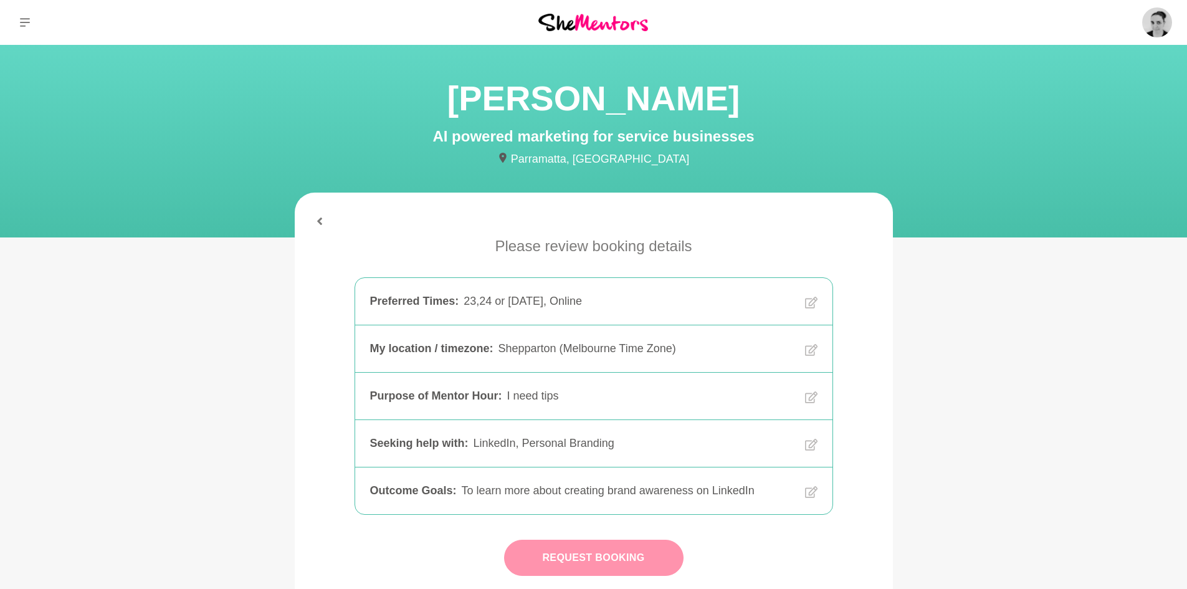
click at [602, 561] on button "Request Booking" at bounding box center [593, 557] width 179 height 36
